Goal: Register for event/course

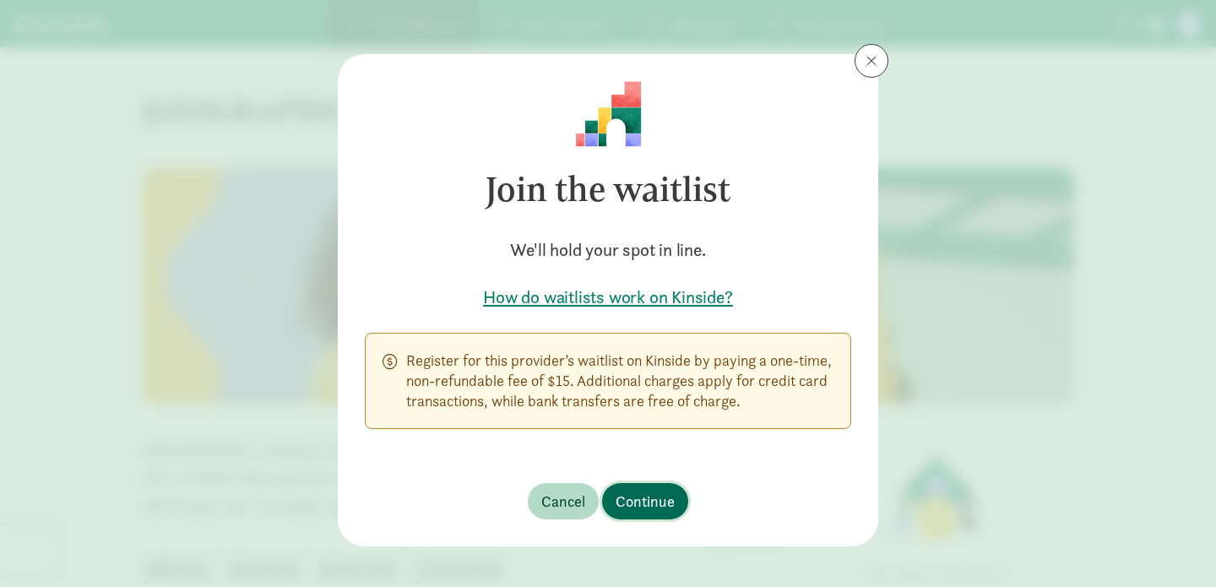
click at [621, 500] on span "Continue" at bounding box center [644, 501] width 59 height 23
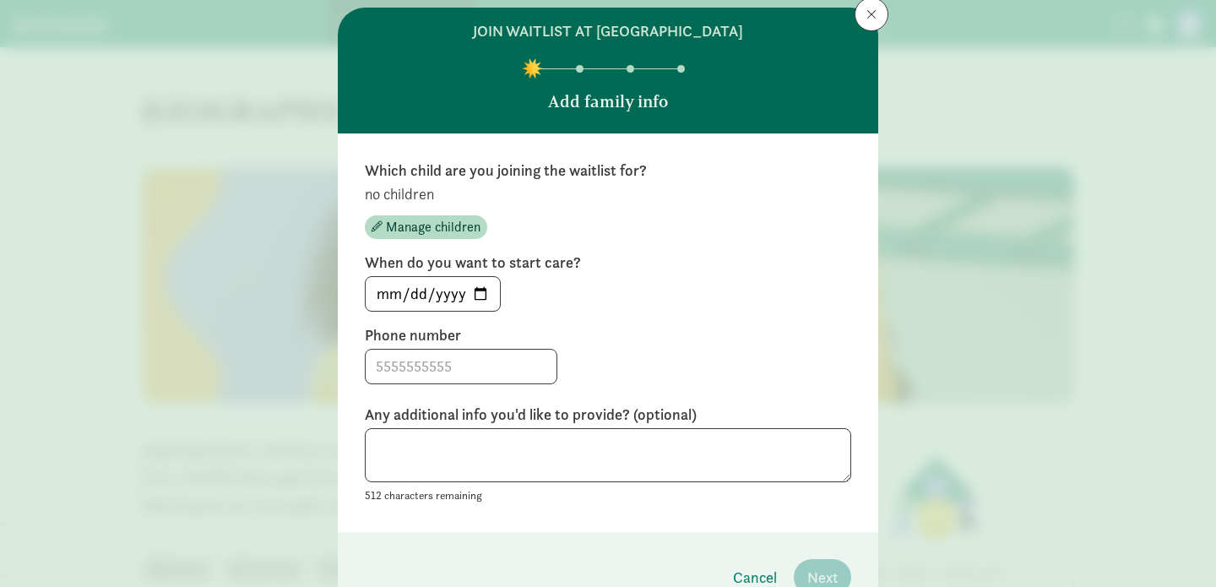
scroll to position [136, 0]
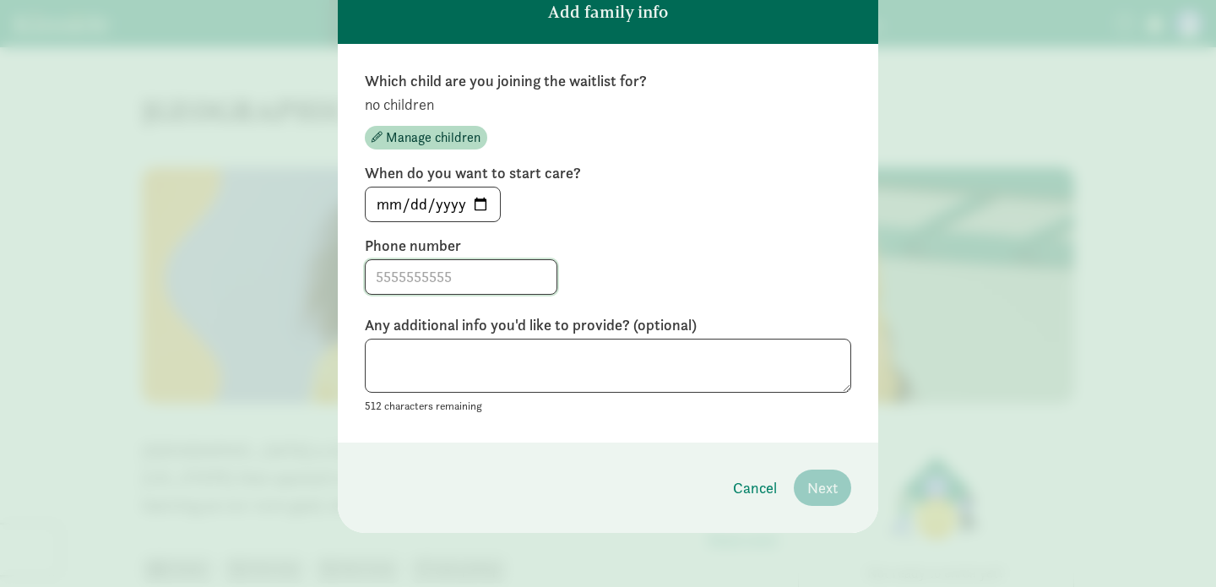
click at [463, 283] on input at bounding box center [461, 277] width 191 height 34
type input "7348468150"
click at [380, 203] on input "[DATE]" at bounding box center [433, 204] width 134 height 34
click at [391, 206] on input "[DATE]" at bounding box center [433, 204] width 134 height 34
type input "[DATE]"
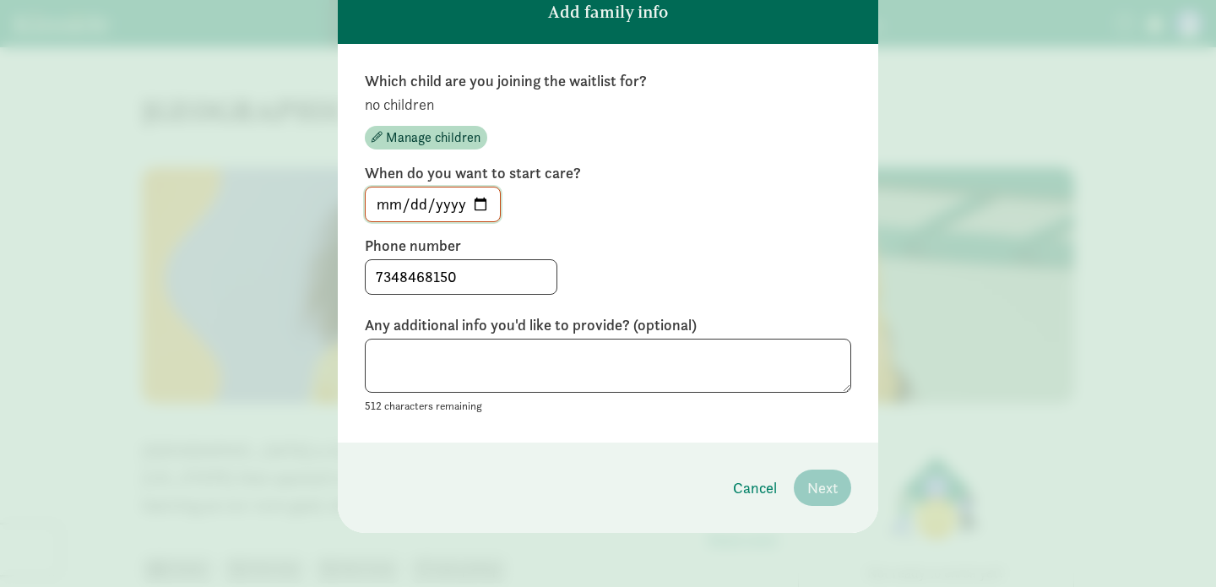
type input "[DATE]"
click at [768, 236] on label "Phone number" at bounding box center [608, 246] width 486 height 20
click at [748, 429] on div "Which child are you joining the waitlist for? no children Manage children When …" at bounding box center [608, 243] width 540 height 398
click at [413, 137] on span "Manage children" at bounding box center [433, 137] width 95 height 20
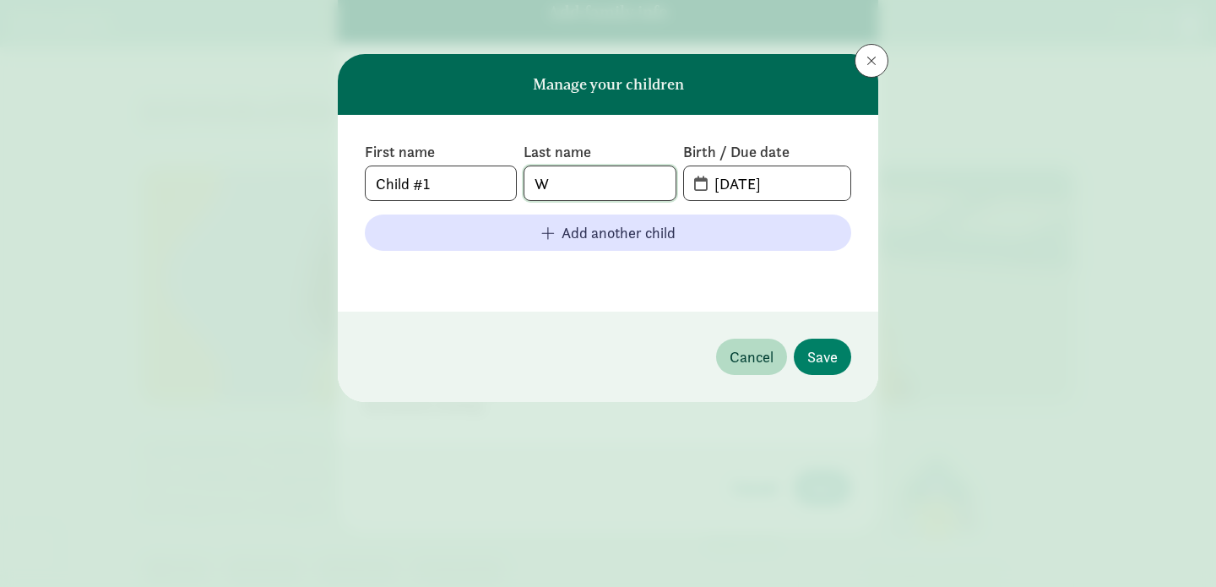
click at [573, 182] on input "W" at bounding box center [599, 183] width 150 height 34
type input "Sheng"
click at [849, 274] on footer at bounding box center [608, 274] width 486 height 20
click at [743, 186] on input "[DATE]" at bounding box center [777, 183] width 146 height 34
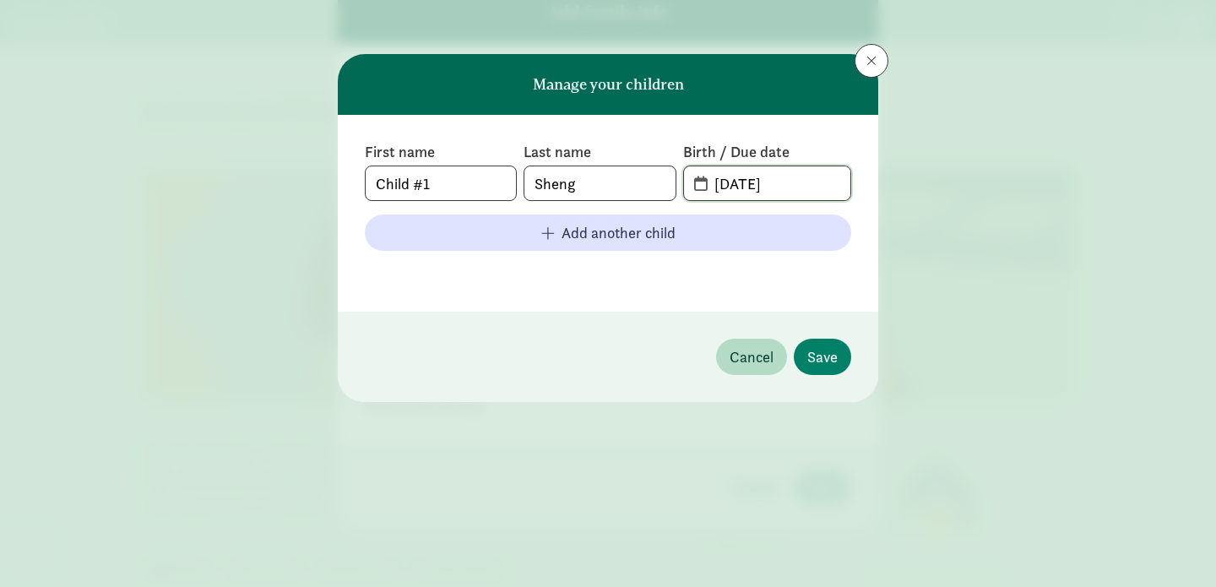
click at [783, 185] on input "[DATE]" at bounding box center [777, 183] width 146 height 34
type input "[DATE]"
click at [816, 350] on span "Save" at bounding box center [822, 356] width 30 height 23
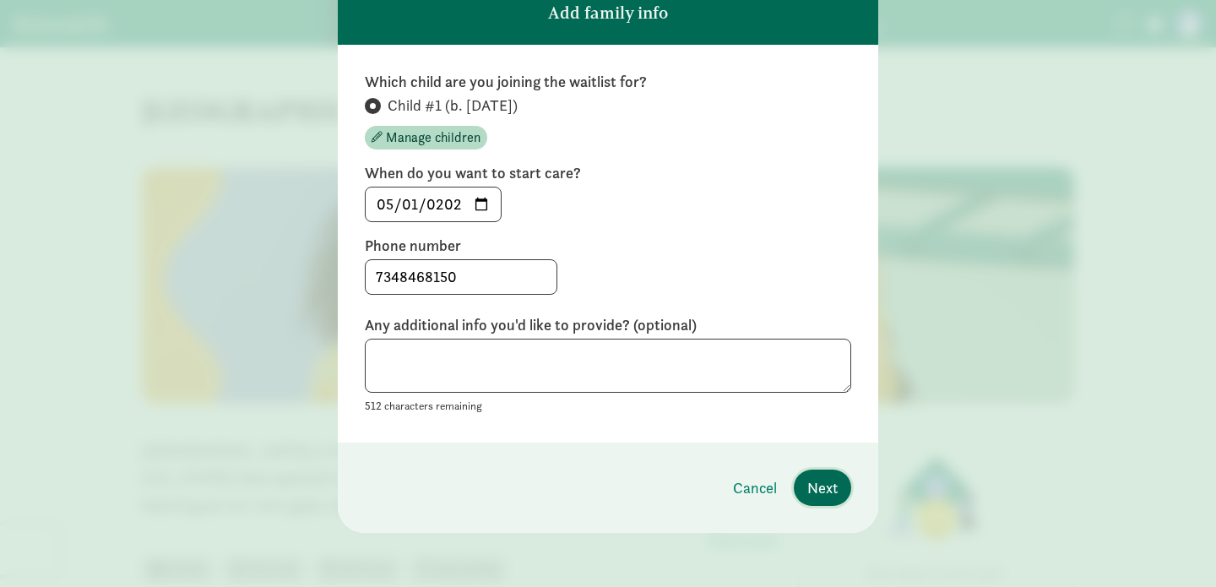
click at [823, 496] on span "Next" at bounding box center [822, 487] width 30 height 23
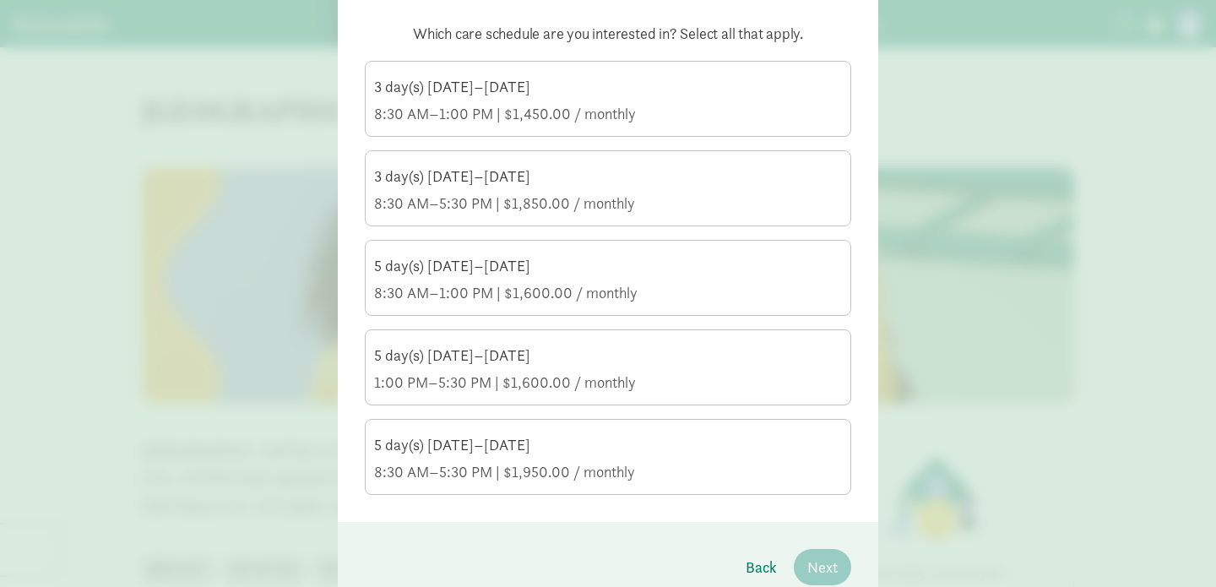
scroll to position [263, 0]
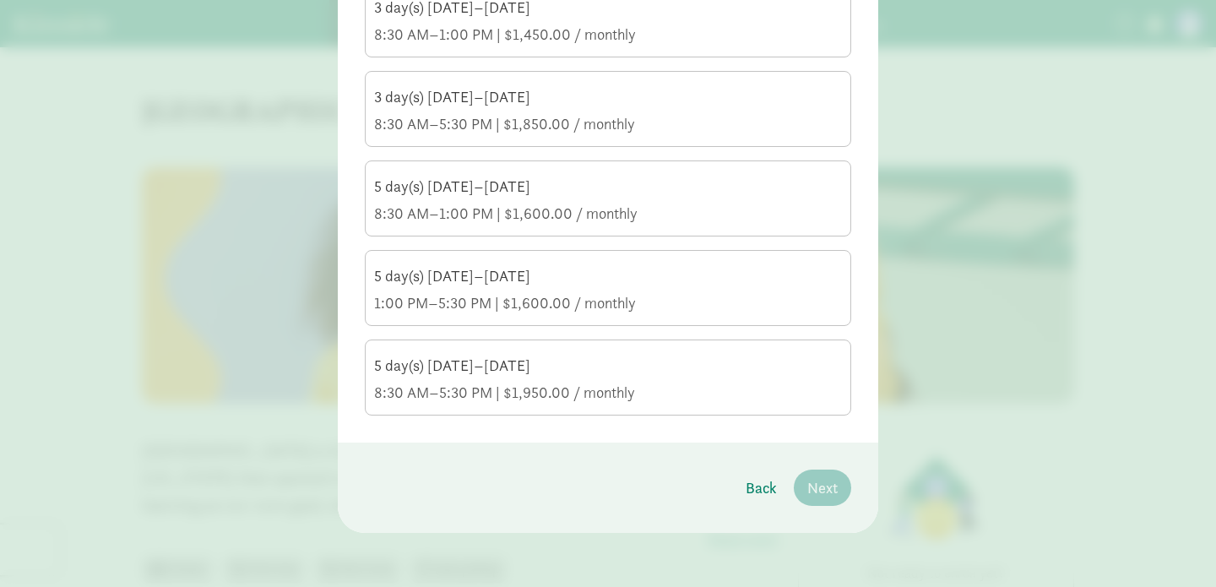
click at [690, 372] on div "5 day(s) [DATE]–[DATE]" at bounding box center [608, 365] width 468 height 20
click at [0, 0] on input "5 day(s) [DATE]–[DATE] 8:30 AM–5:30 PM | $1,950.00 / monthly" at bounding box center [0, 0] width 0 height 0
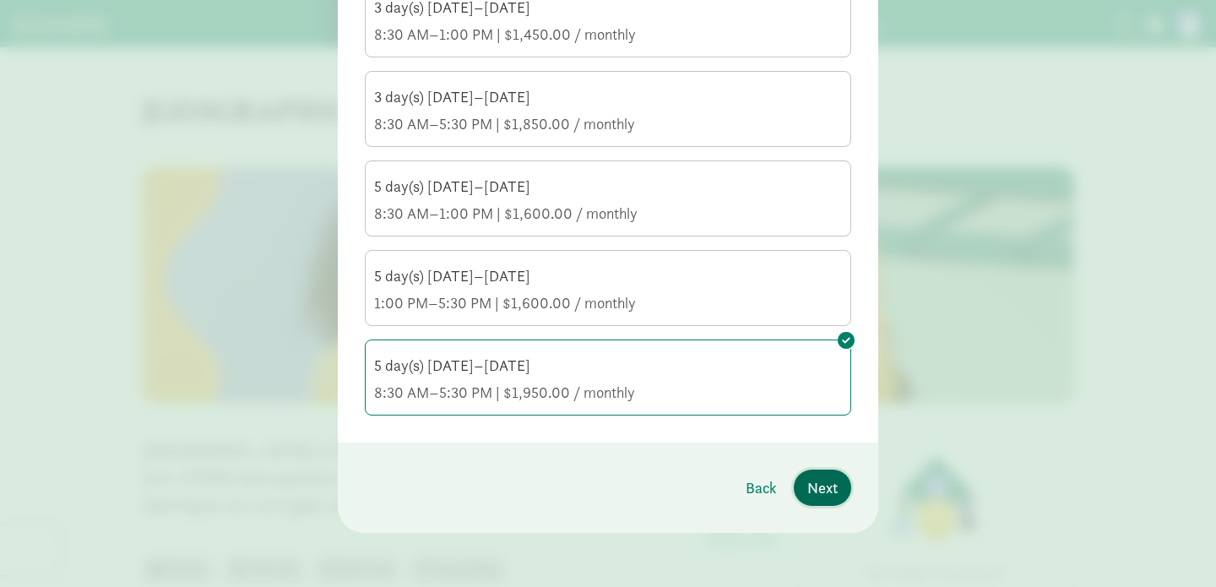
click at [817, 492] on span "Next" at bounding box center [822, 487] width 30 height 23
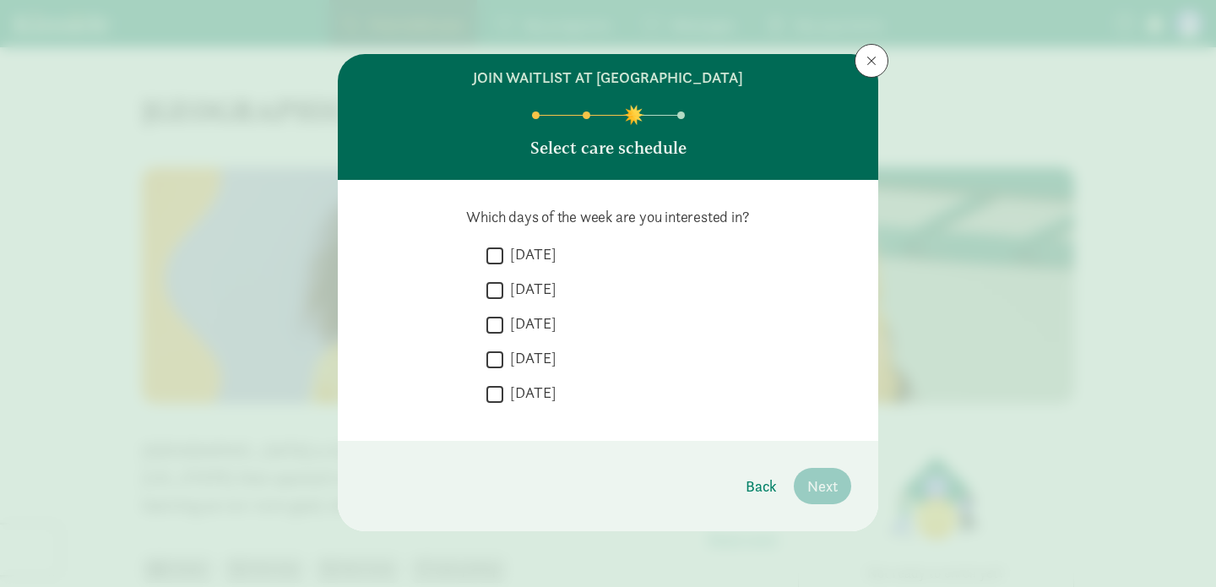
click at [498, 252] on input "[DATE]" at bounding box center [494, 255] width 17 height 23
checkbox input "true"
click at [497, 282] on input "[DATE]" at bounding box center [494, 290] width 17 height 23
checkbox input "true"
click at [494, 325] on input "[DATE]" at bounding box center [494, 324] width 17 height 23
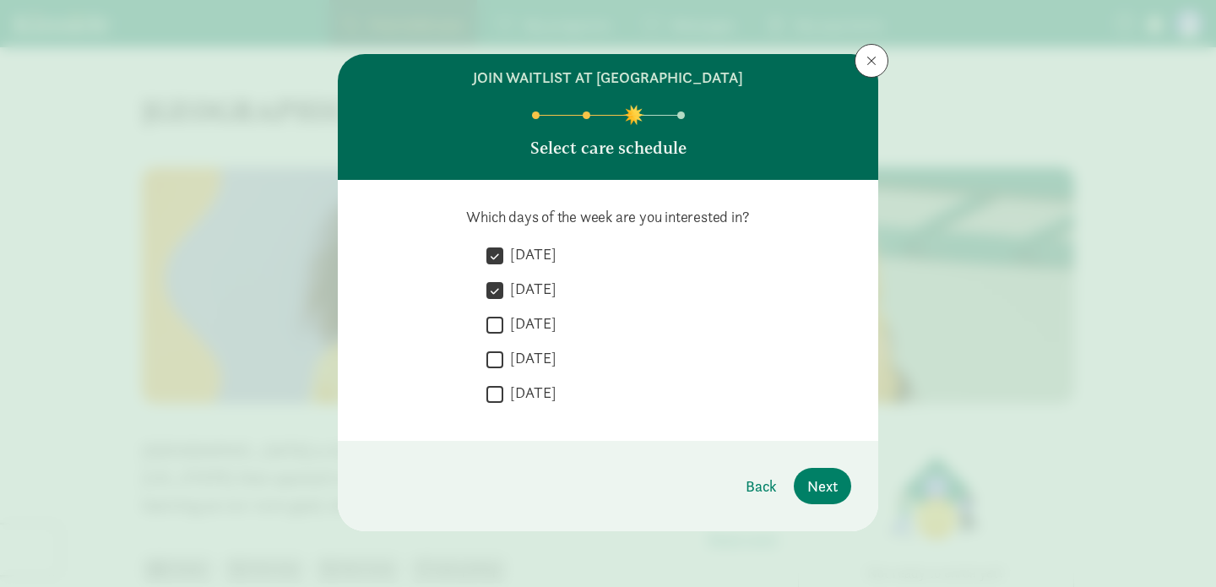
checkbox input "true"
click at [494, 360] on input "[DATE]" at bounding box center [494, 359] width 17 height 23
checkbox input "true"
click at [494, 398] on input "[DATE]" at bounding box center [494, 393] width 17 height 23
checkbox input "true"
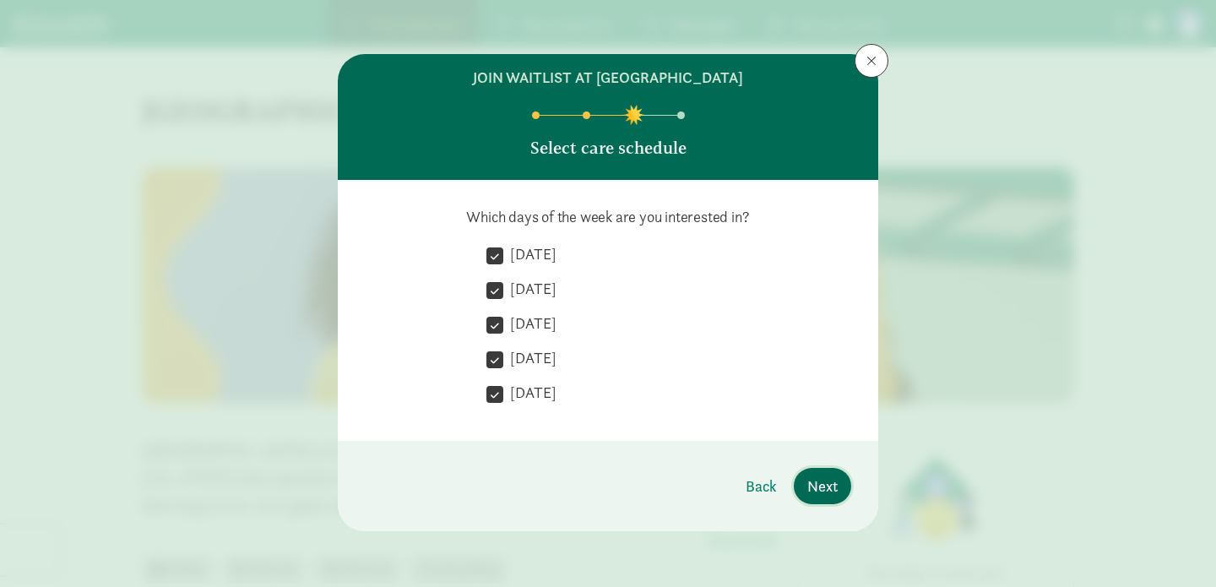
click at [823, 489] on span "Next" at bounding box center [822, 485] width 30 height 23
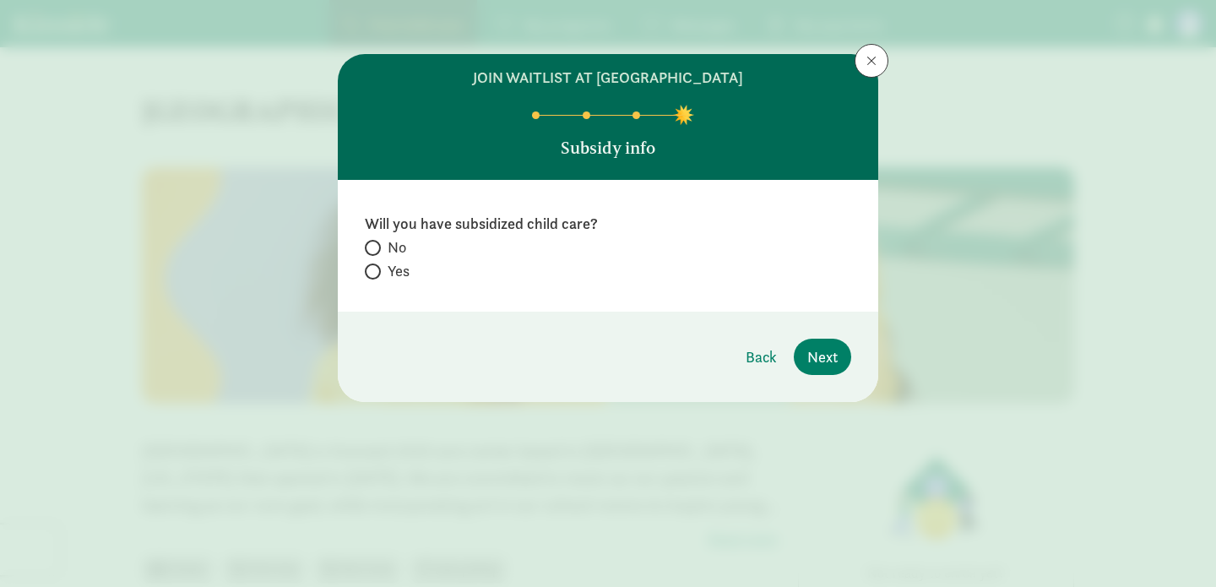
click at [372, 238] on label "No" at bounding box center [608, 247] width 486 height 20
click at [372, 242] on input "No" at bounding box center [370, 247] width 11 height 11
radio input "true"
click at [802, 357] on button "Next" at bounding box center [822, 357] width 57 height 36
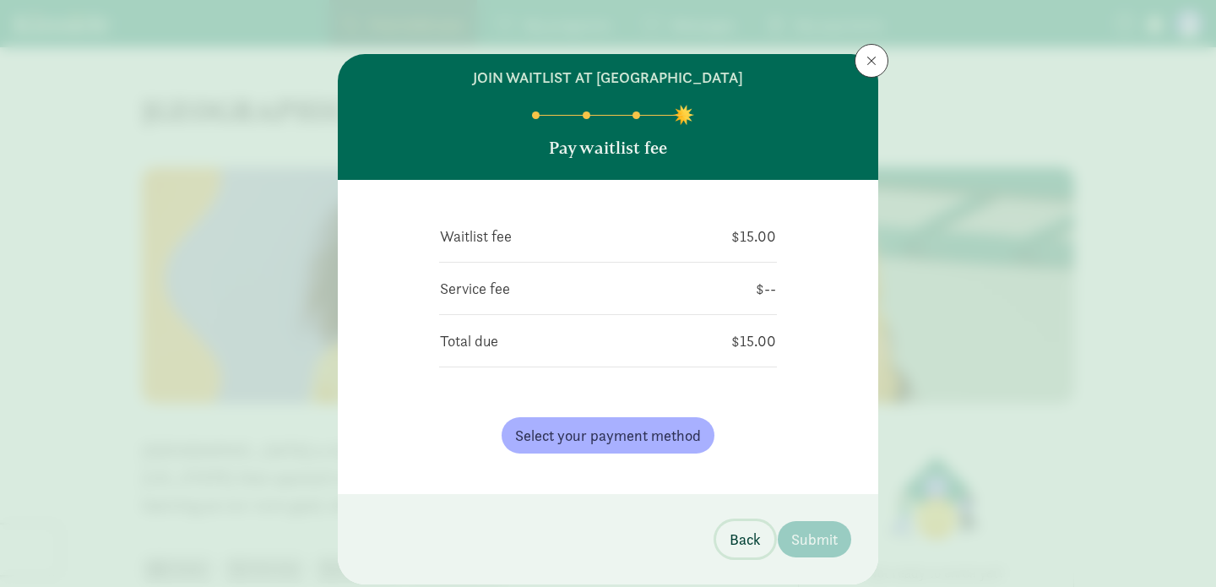
click at [740, 544] on span "Back" at bounding box center [744, 539] width 31 height 23
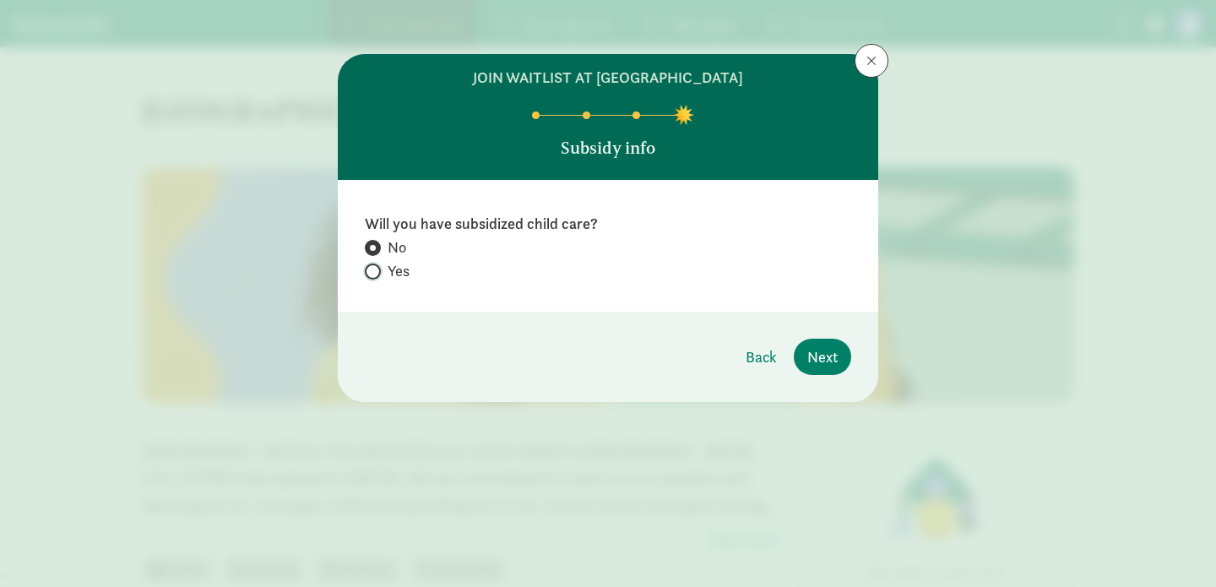
click at [373, 273] on input "Yes" at bounding box center [370, 271] width 11 height 11
radio input "true"
click at [830, 350] on span "Next" at bounding box center [822, 356] width 30 height 23
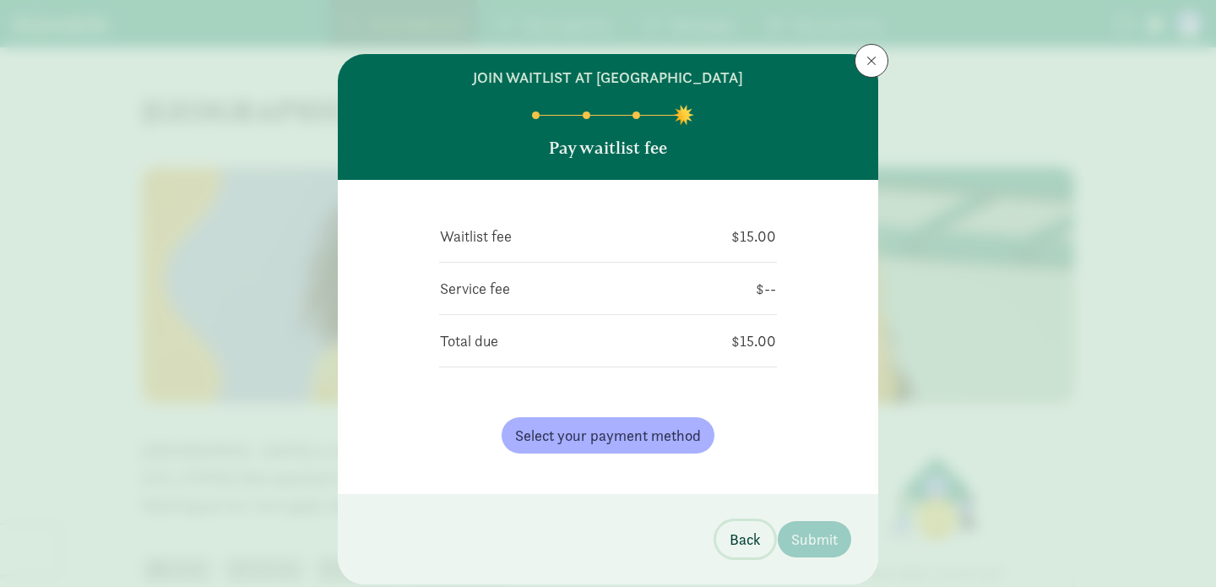
click at [740, 546] on span "Back" at bounding box center [744, 539] width 31 height 23
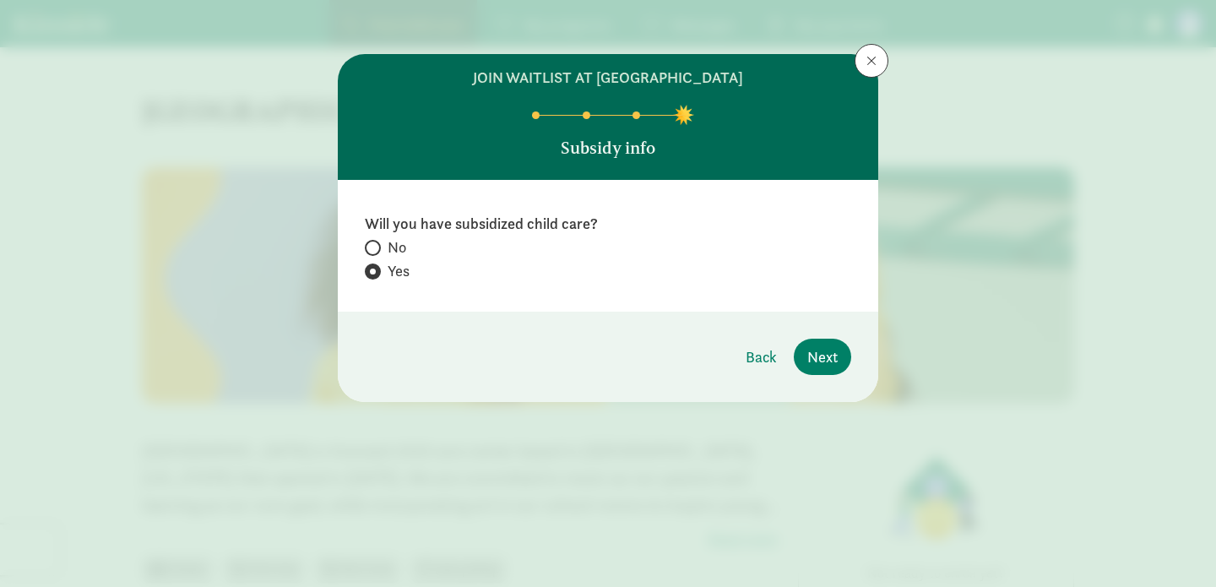
click at [386, 248] on label "No" at bounding box center [608, 247] width 486 height 20
click at [376, 248] on input "No" at bounding box center [370, 247] width 11 height 11
radio input "true"
click at [391, 278] on span "Yes" at bounding box center [399, 271] width 22 height 20
click at [376, 277] on input "Yes" at bounding box center [370, 271] width 11 height 11
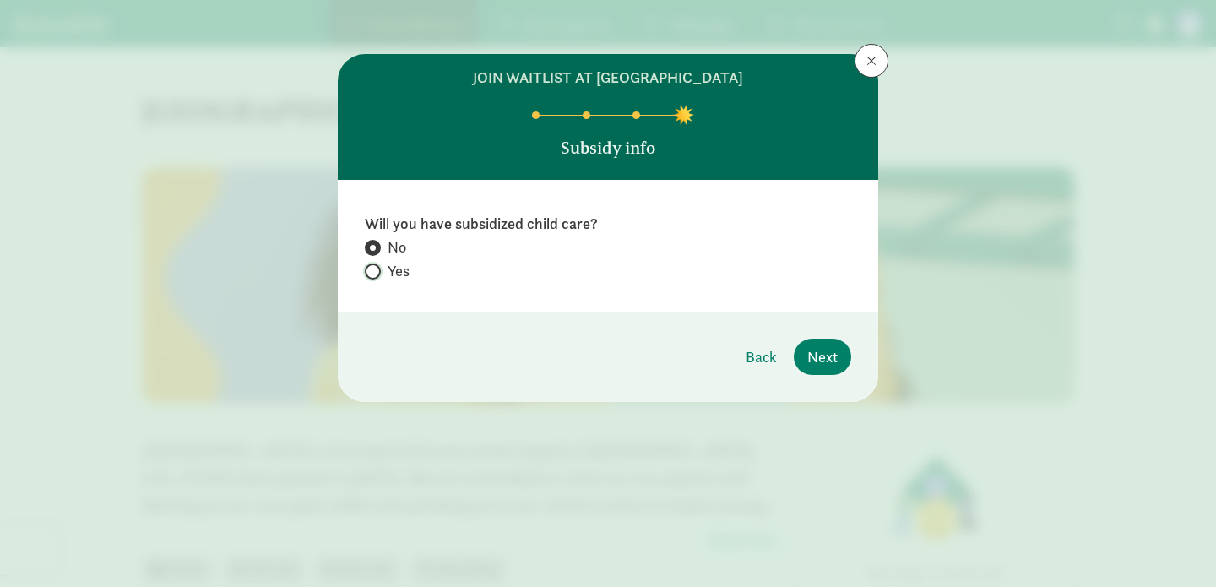
radio input "true"
click at [831, 361] on span "Next" at bounding box center [822, 356] width 30 height 23
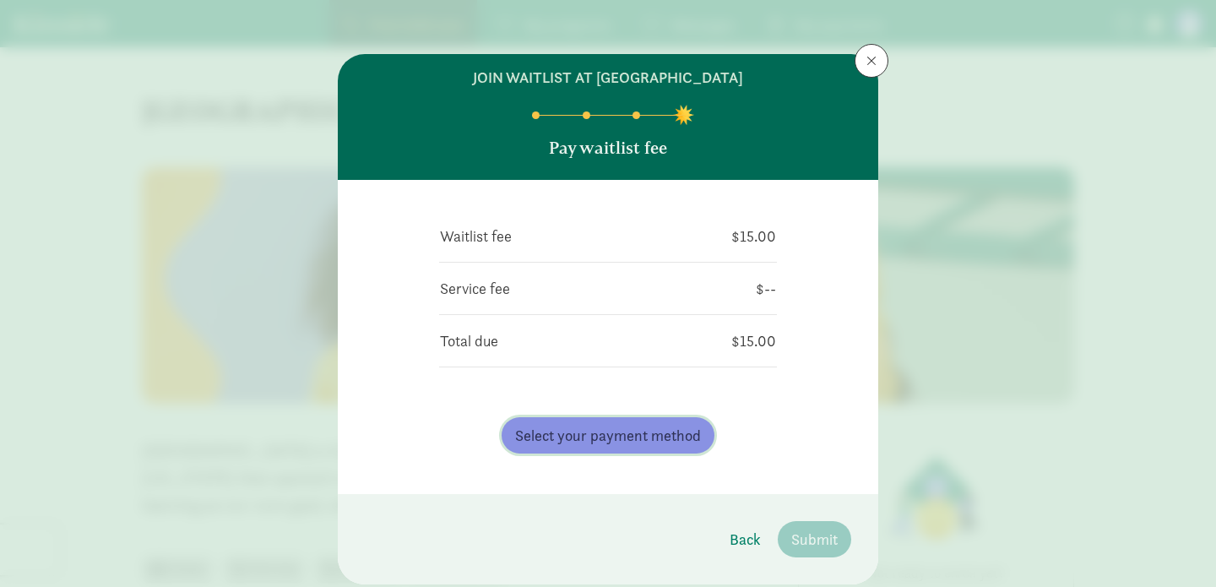
click at [686, 427] on span "Select your payment method" at bounding box center [608, 435] width 186 height 23
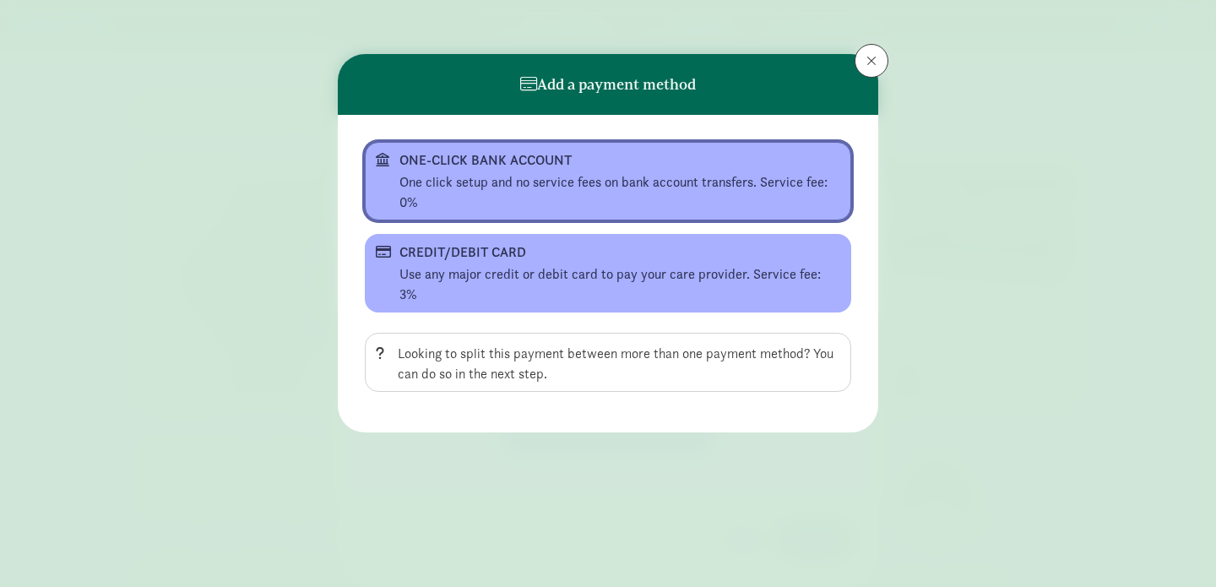
click at [651, 211] on div "One click setup and no service fees on bank account transfers. Service fee: 0%" at bounding box center [619, 192] width 441 height 41
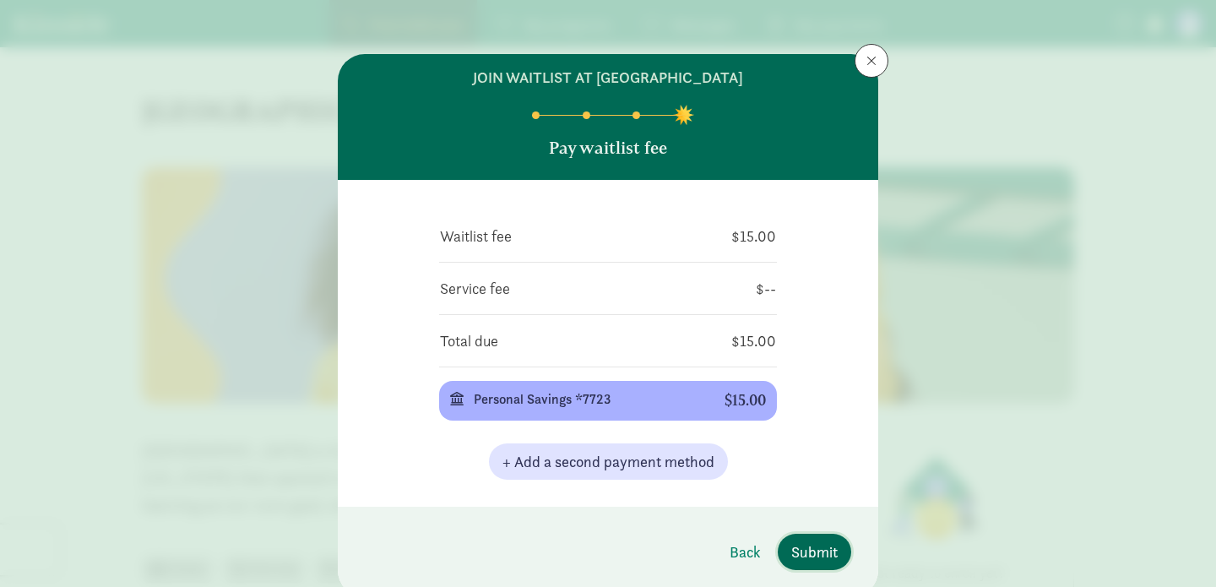
click at [819, 548] on span "Submit" at bounding box center [814, 551] width 46 height 23
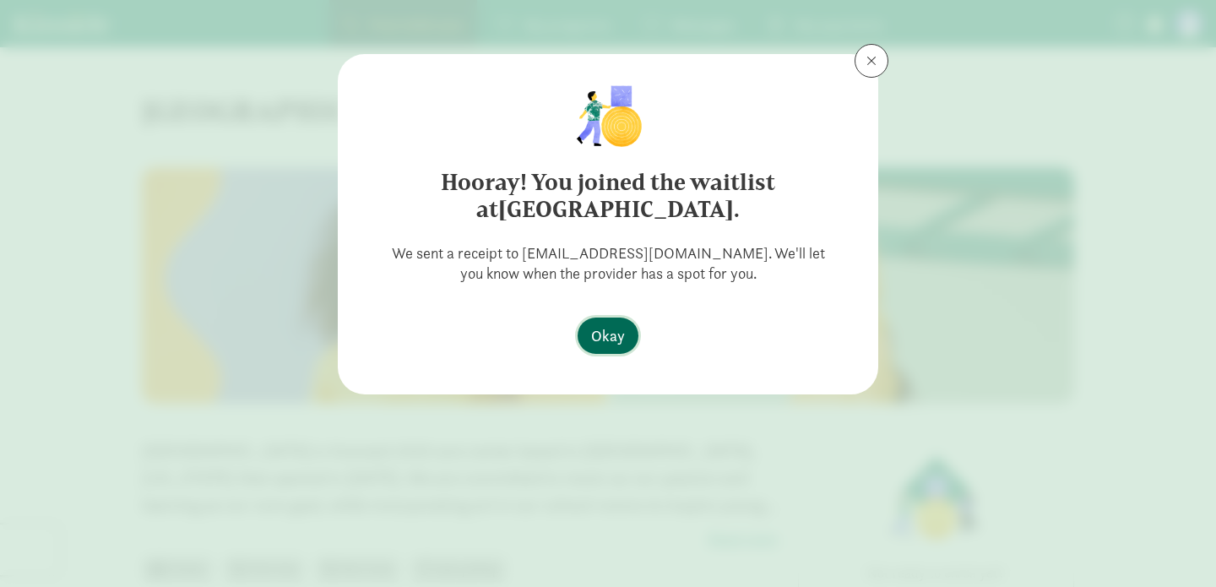
click at [621, 339] on span "Okay" at bounding box center [608, 335] width 34 height 23
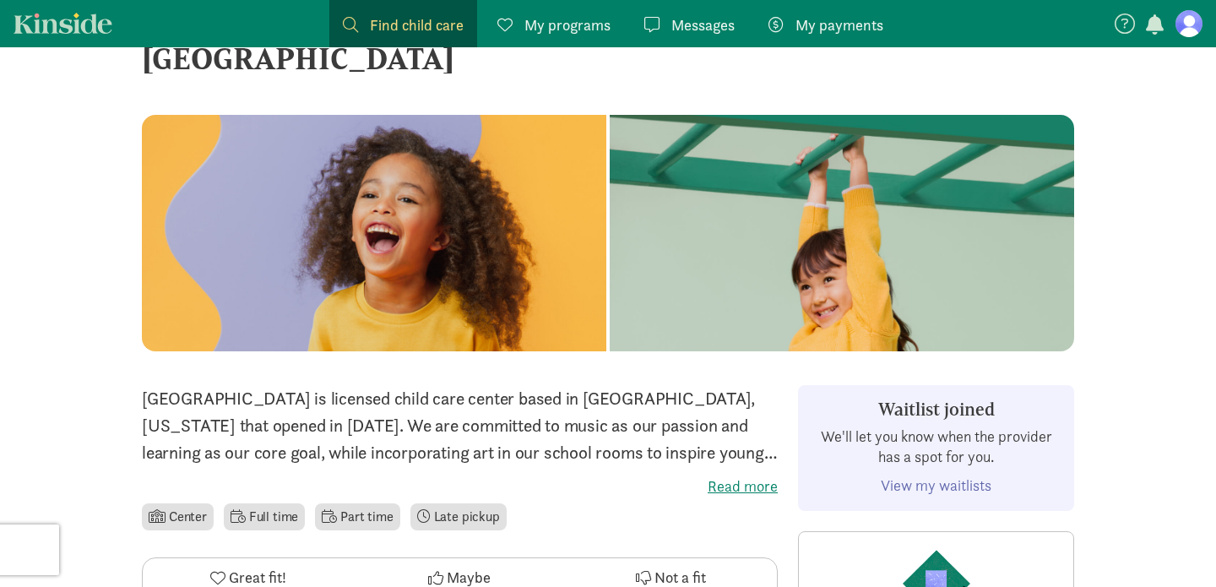
scroll to position [8, 0]
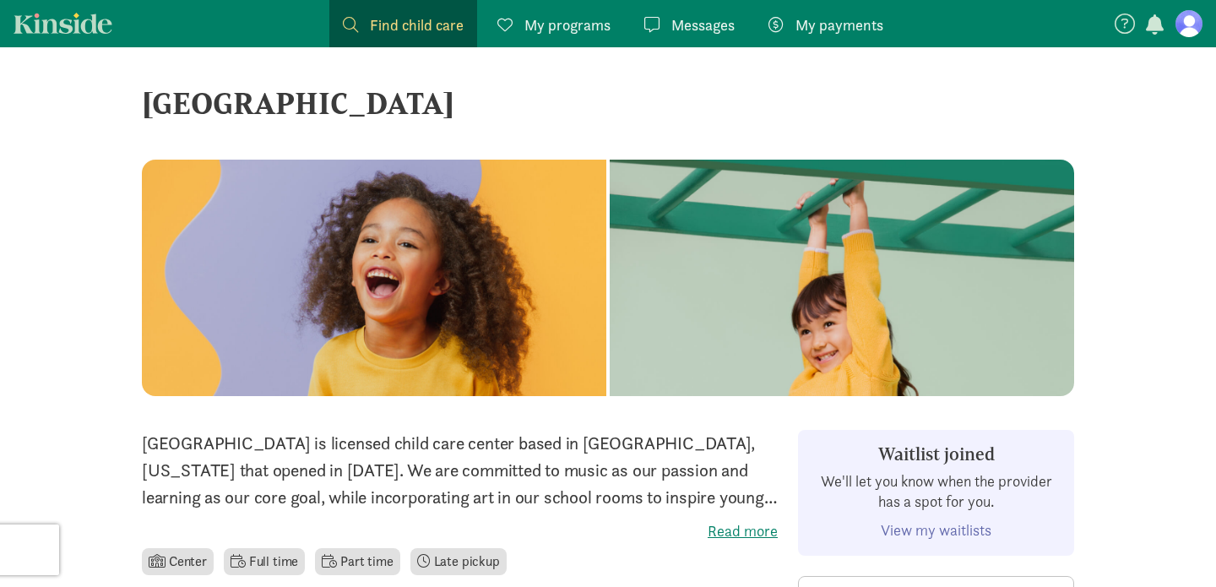
click at [438, 22] on span "Find child care" at bounding box center [417, 25] width 94 height 23
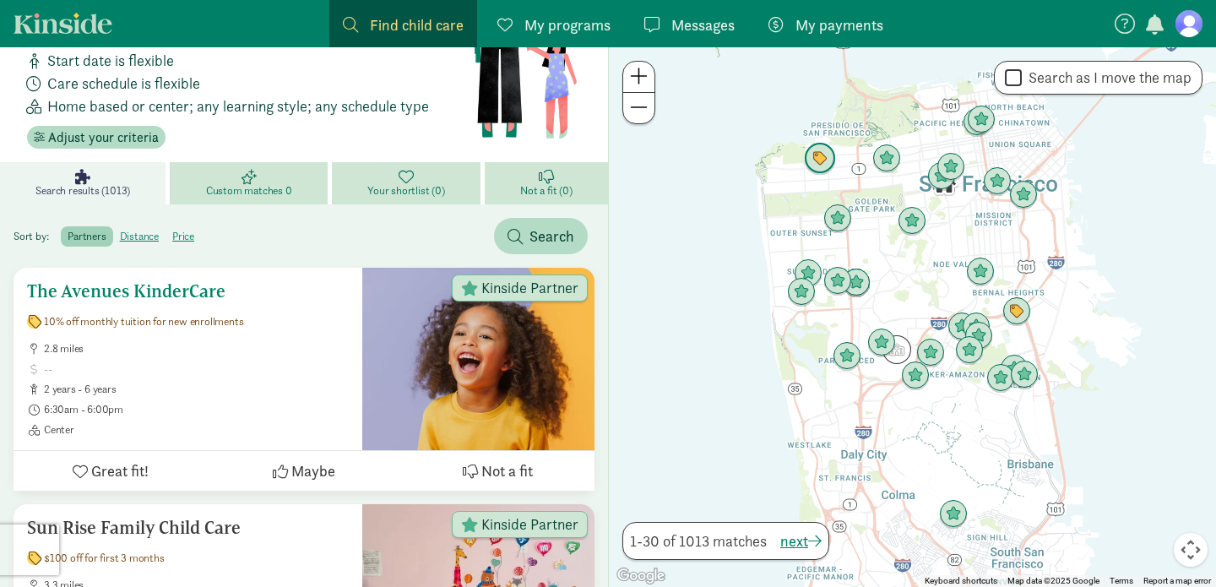
scroll to position [7, 0]
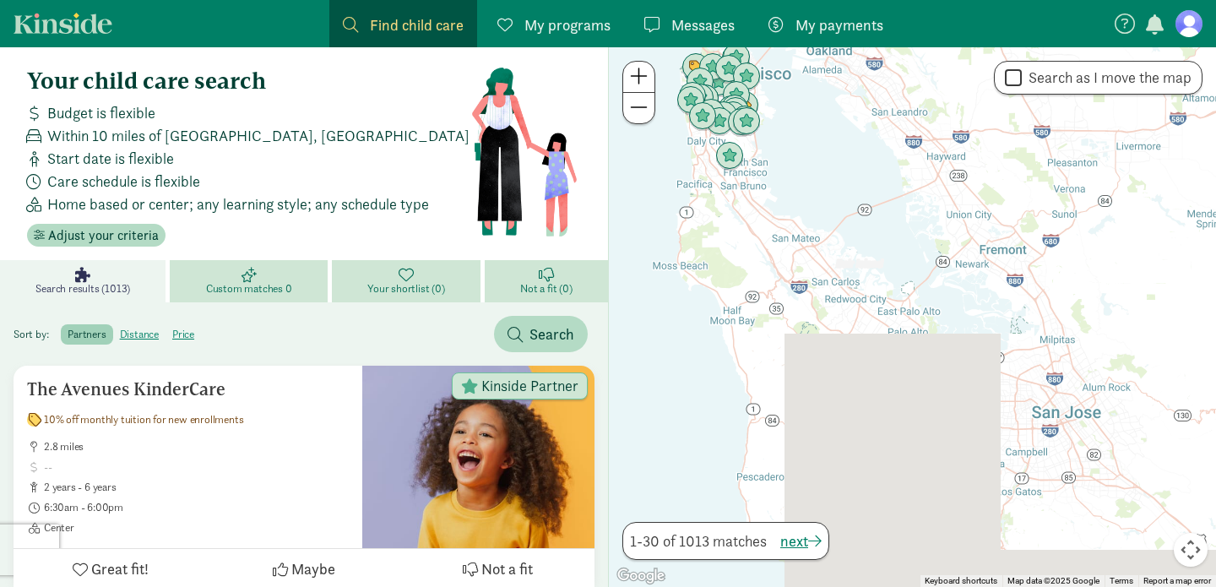
drag, startPoint x: 961, startPoint y: 520, endPoint x: 740, endPoint y: 219, distance: 373.4
click at [740, 219] on div at bounding box center [912, 316] width 607 height 539
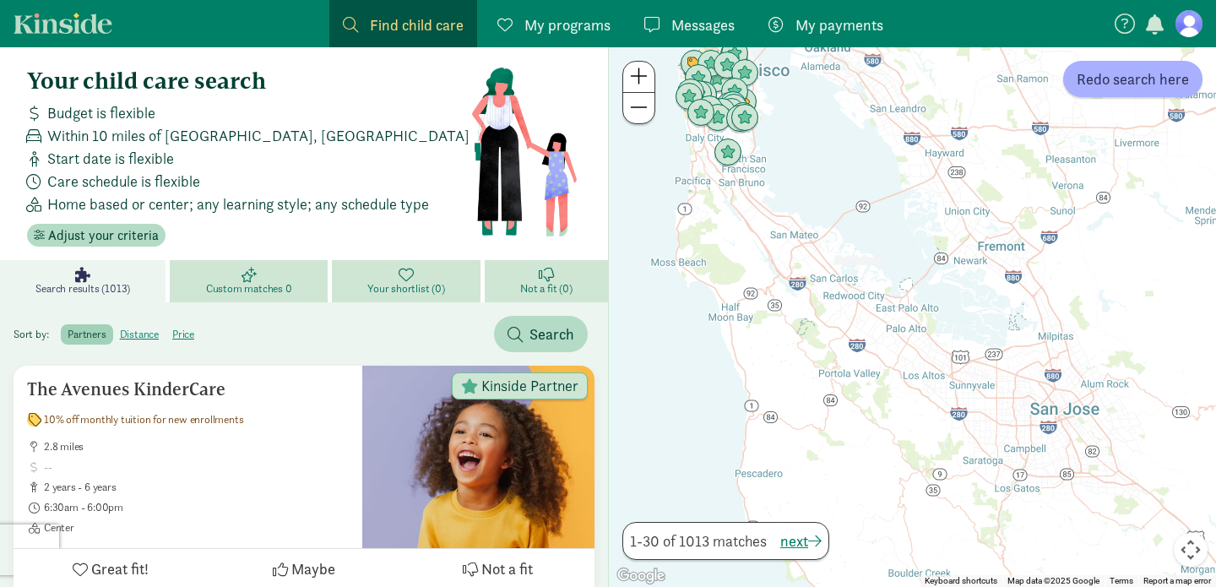
click at [883, 360] on div at bounding box center [912, 316] width 607 height 539
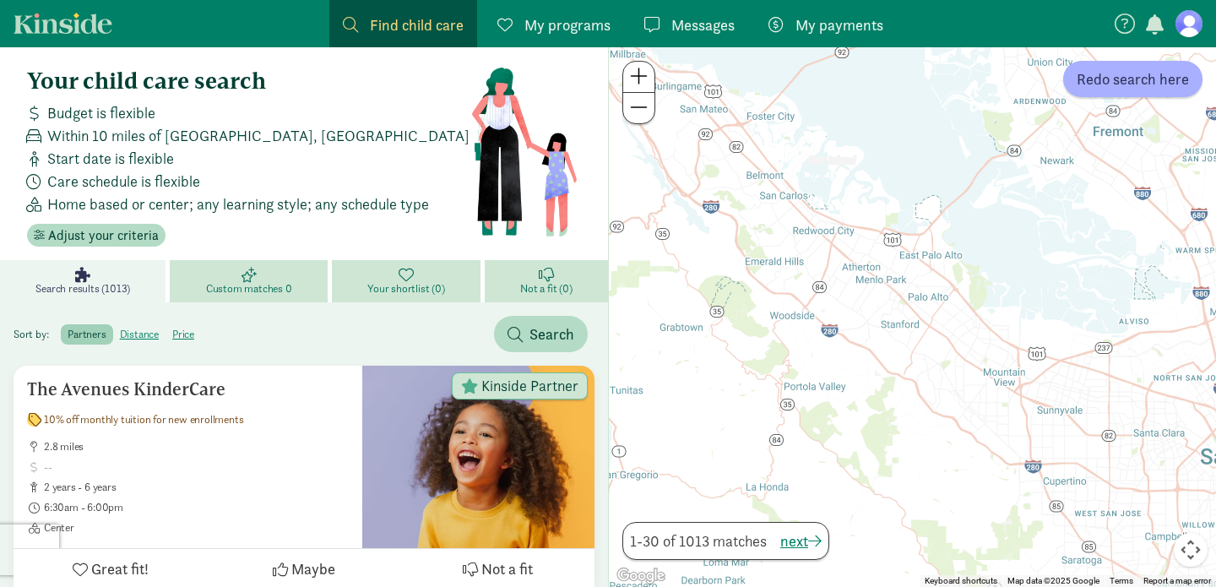
click at [883, 360] on div at bounding box center [912, 316] width 607 height 539
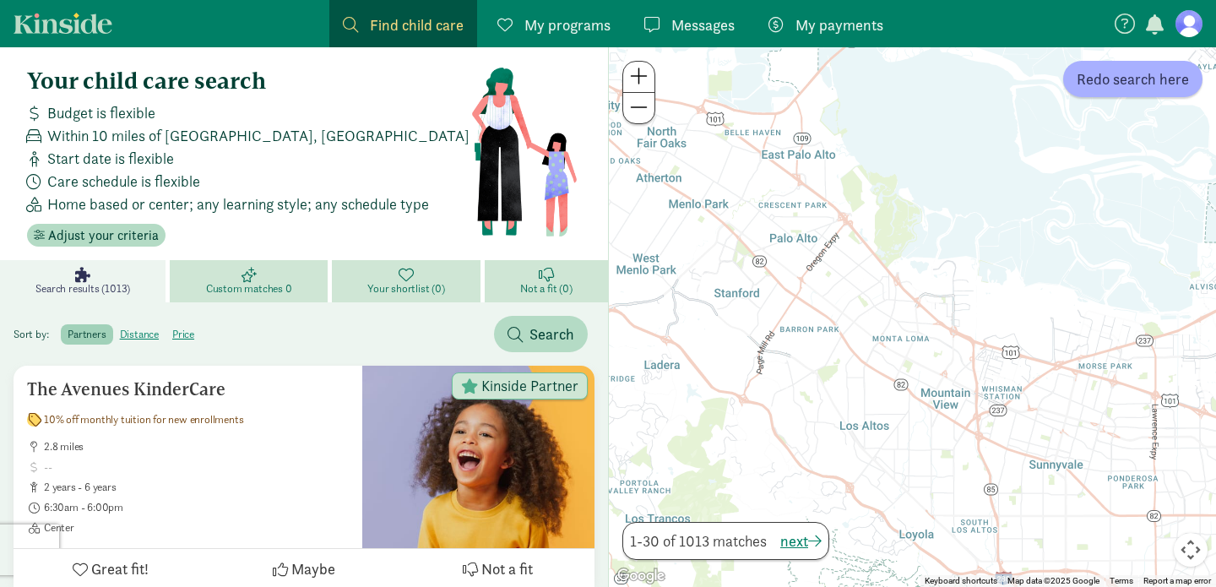
drag, startPoint x: 883, startPoint y: 360, endPoint x: 702, endPoint y: 366, distance: 180.8
click at [702, 366] on div at bounding box center [912, 316] width 607 height 539
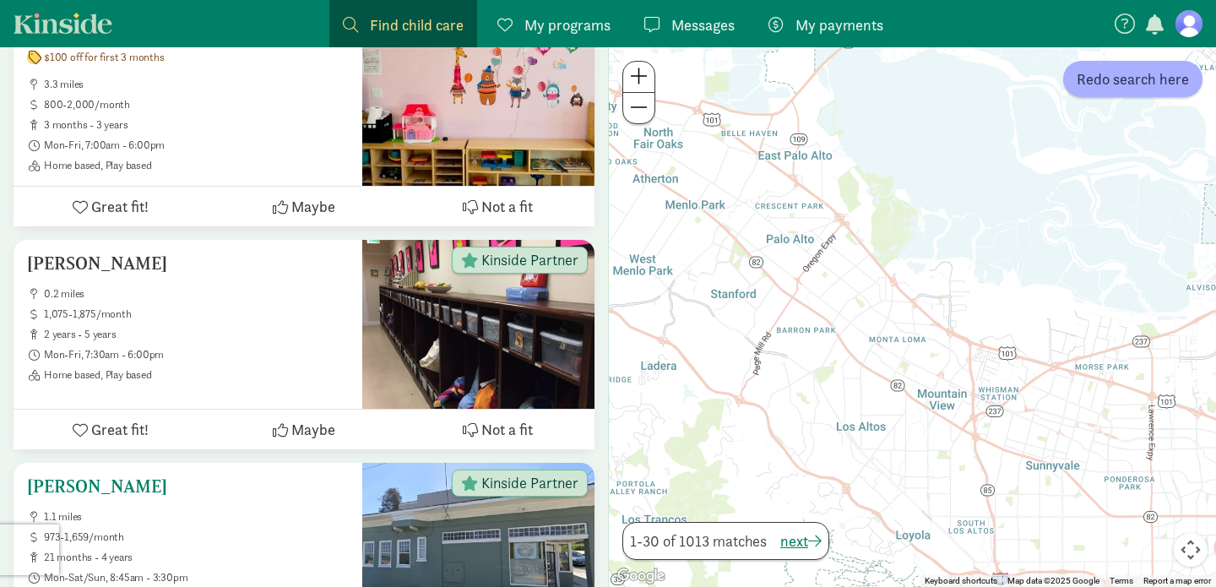
scroll to position [814, 0]
